Goal: Information Seeking & Learning: Learn about a topic

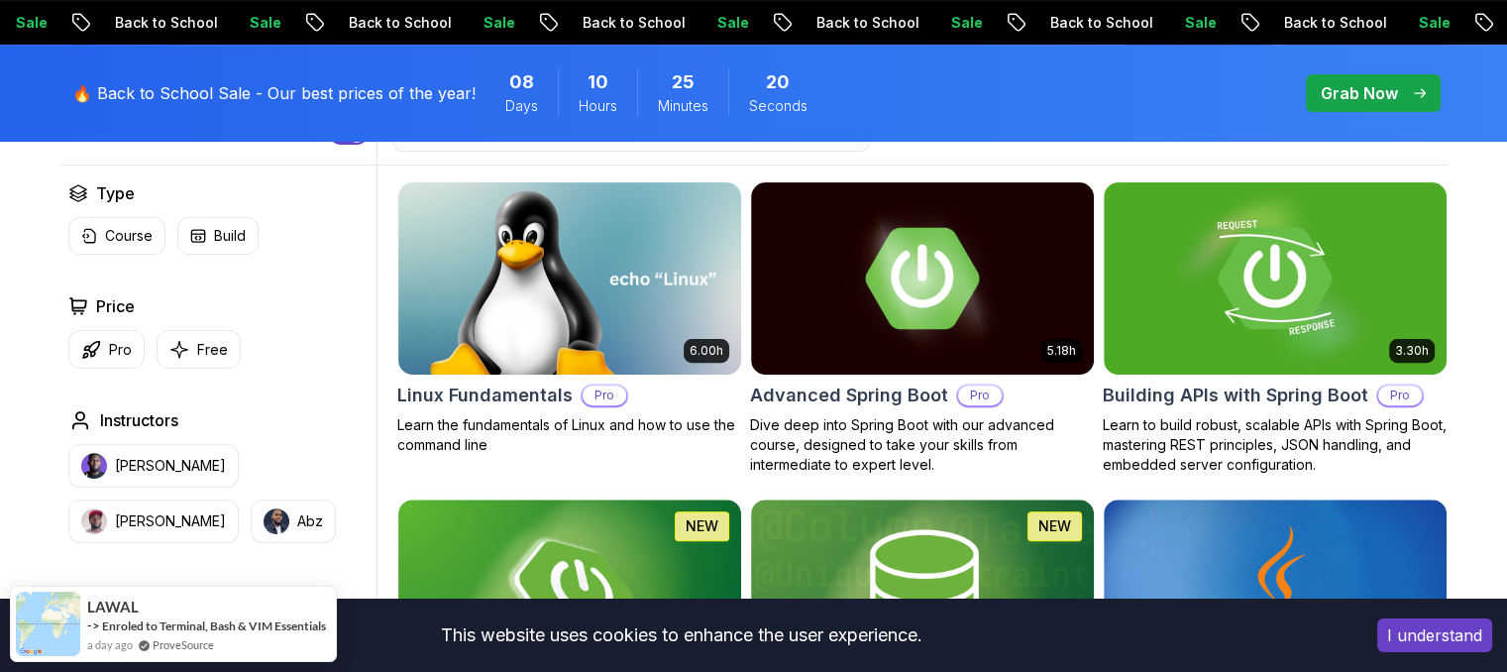
scroll to position [583, 0]
click at [504, 389] on h2 "Linux Fundamentals" at bounding box center [484, 396] width 175 height 28
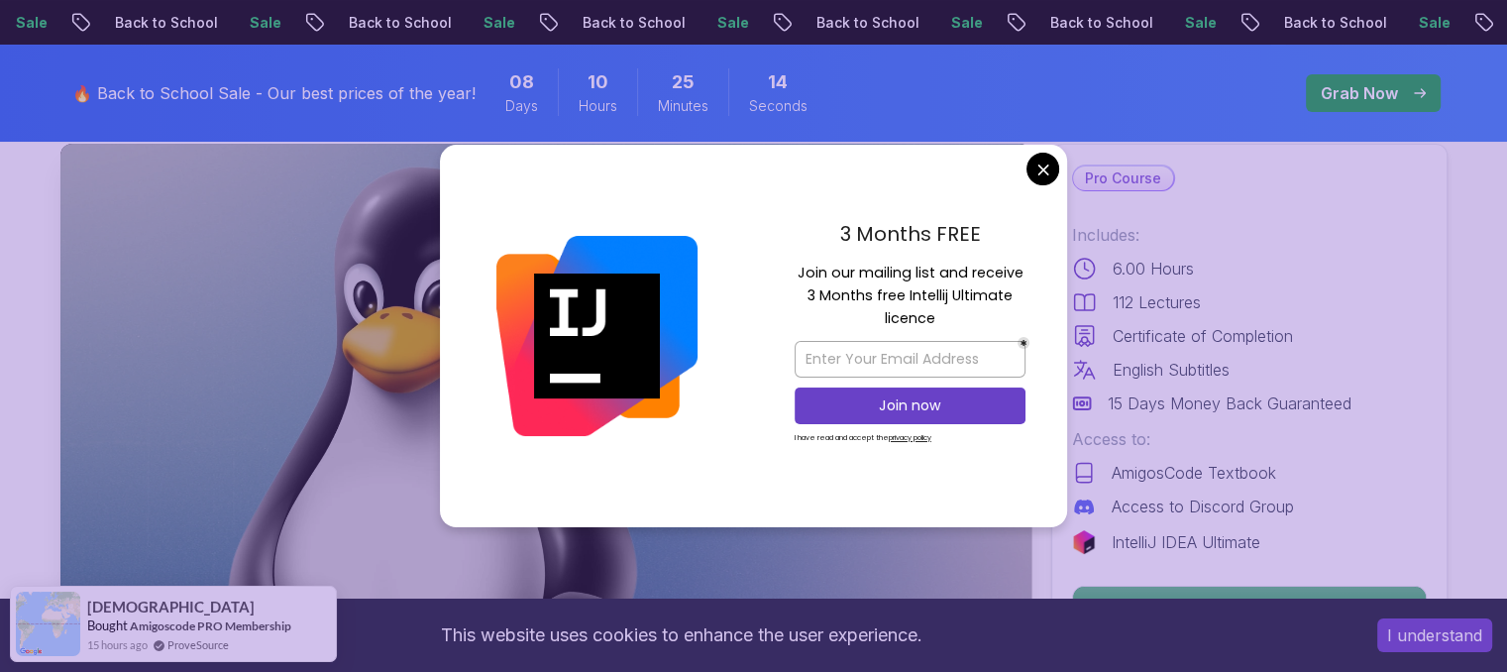
scroll to position [19, 0]
